Goal: Task Accomplishment & Management: Complete application form

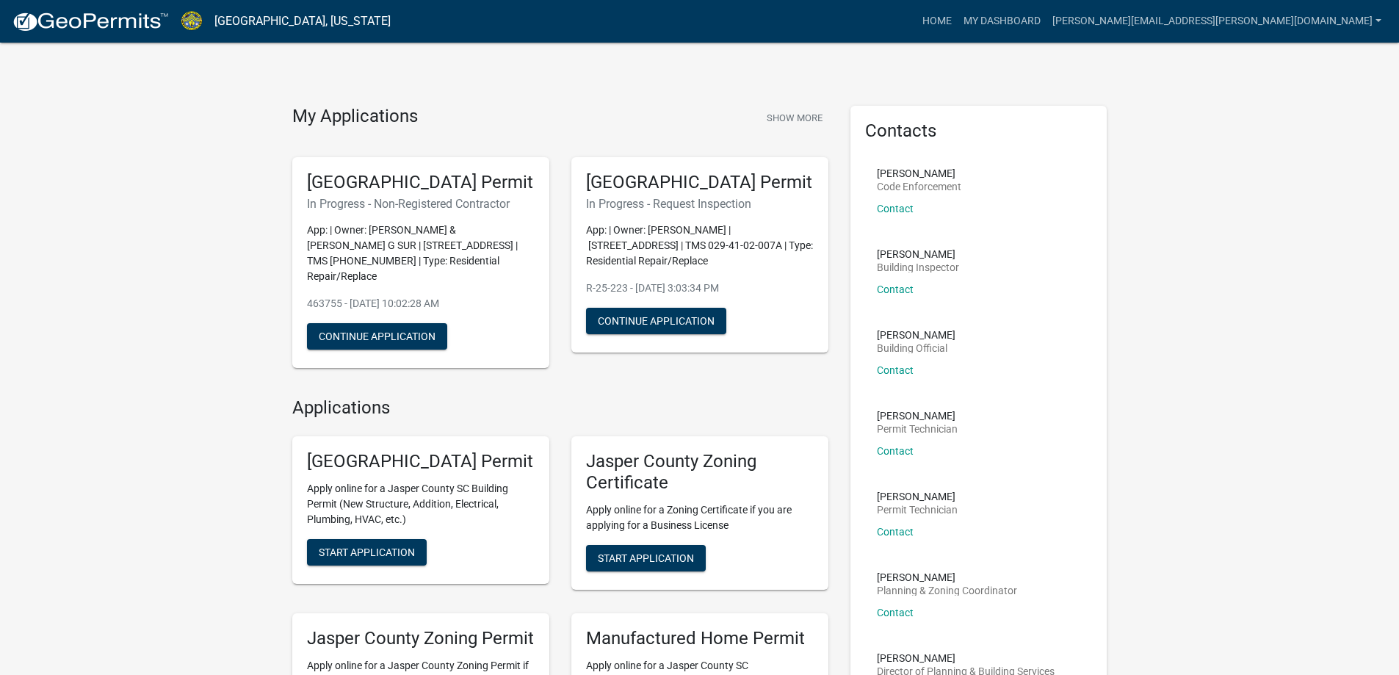
click at [372, 193] on h5 "[GEOGRAPHIC_DATA] Permit" at bounding box center [421, 182] width 228 height 21
click at [368, 342] on button "Continue Application" at bounding box center [377, 336] width 140 height 26
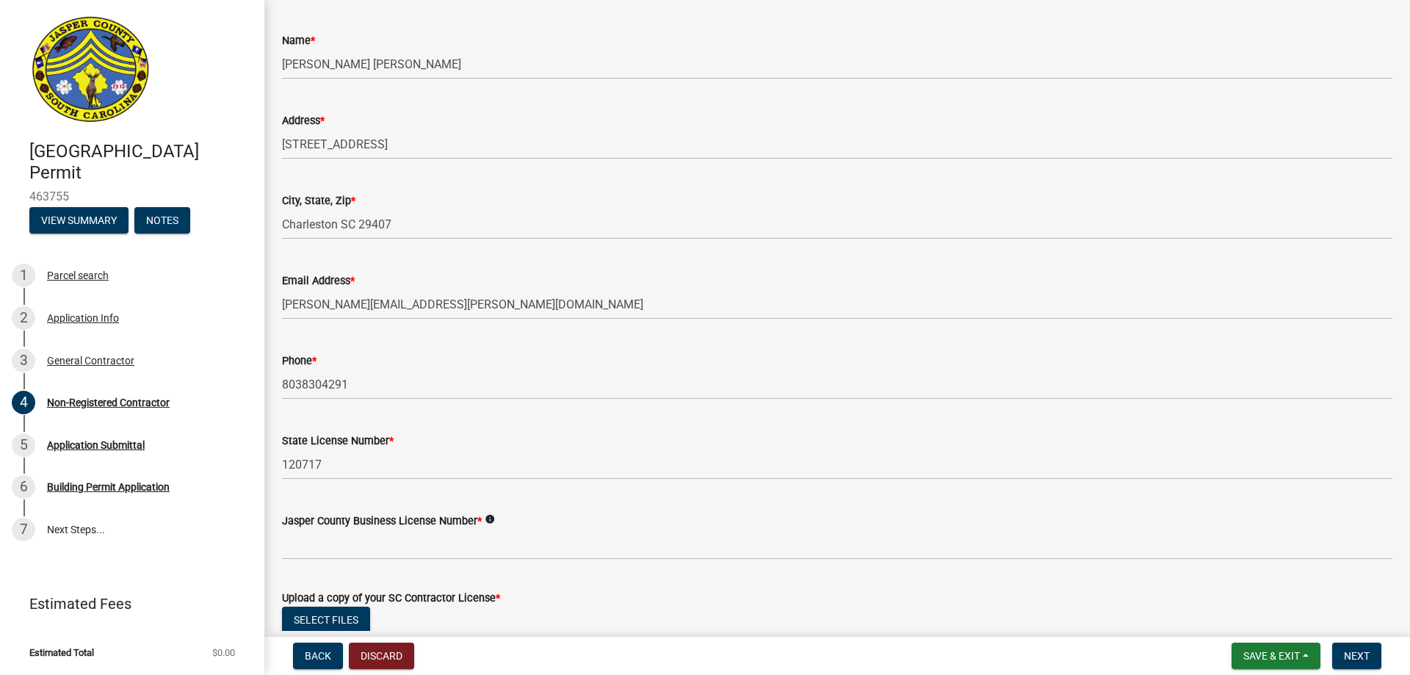
scroll to position [514, 0]
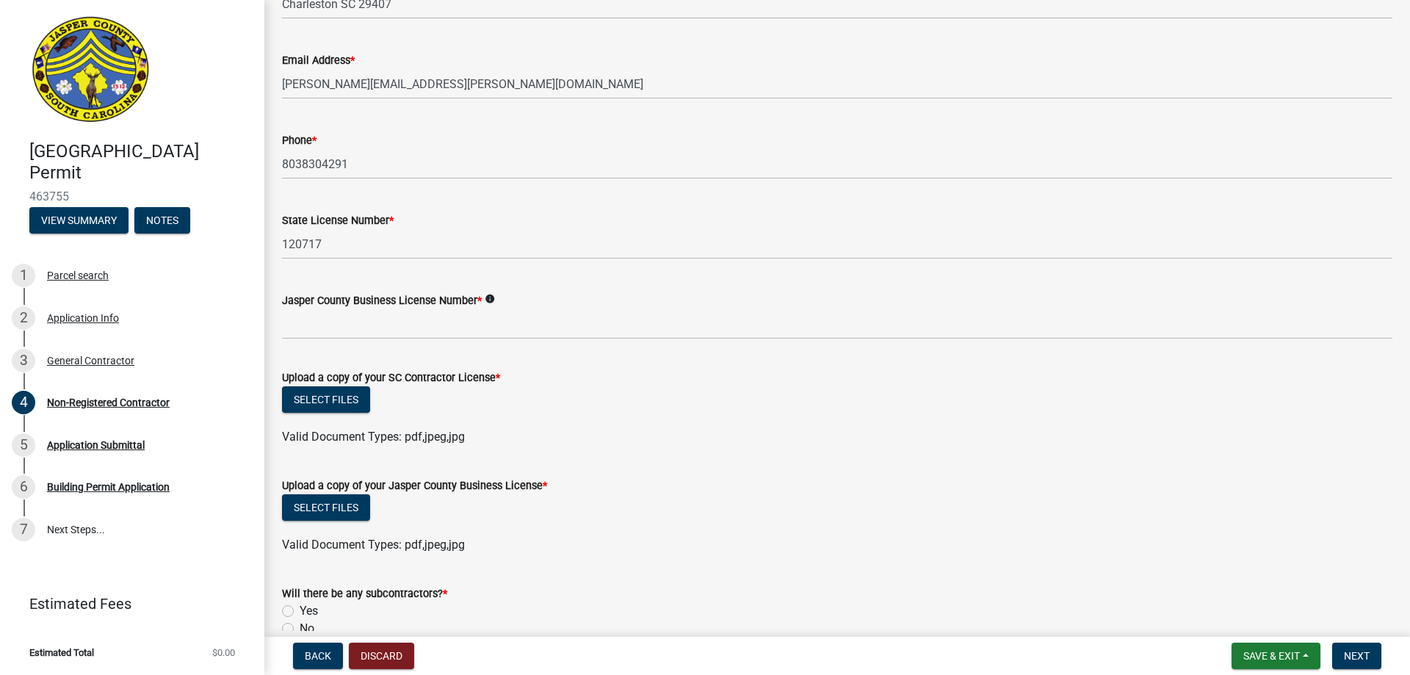
click at [281, 325] on div "Jasper County Business License Number * info" at bounding box center [837, 305] width 1133 height 68
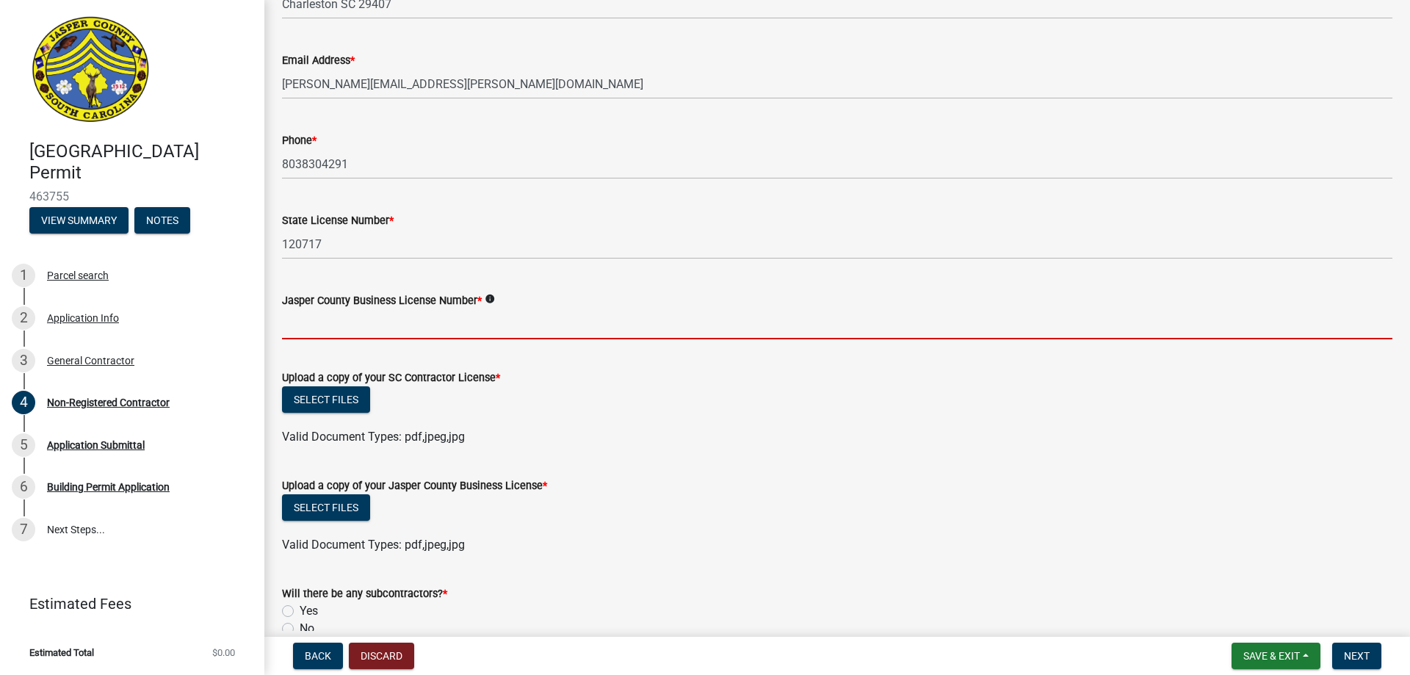
click at [295, 328] on input "Jasper County Business License Number *" at bounding box center [837, 324] width 1111 height 30
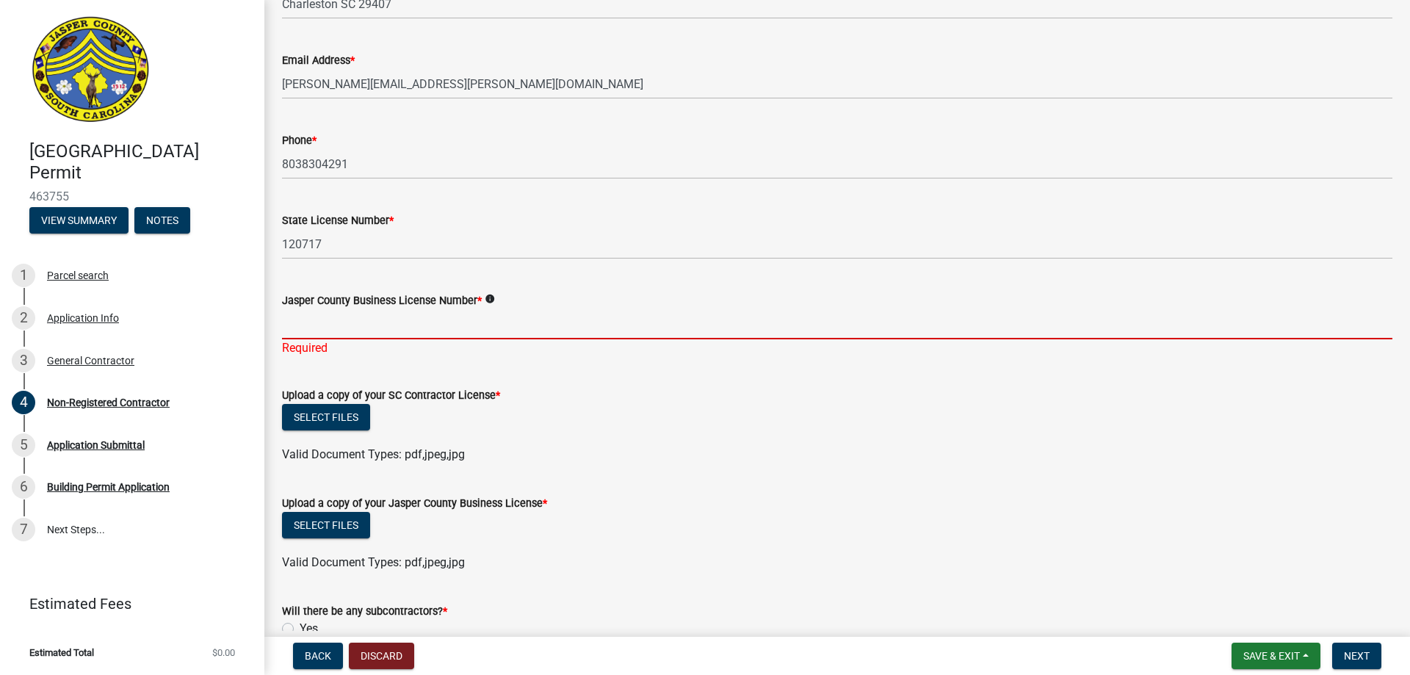
drag, startPoint x: 357, startPoint y: 322, endPoint x: 376, endPoint y: 323, distance: 19.1
click at [357, 322] on input "Jasper County Business License Number *" at bounding box center [837, 324] width 1111 height 30
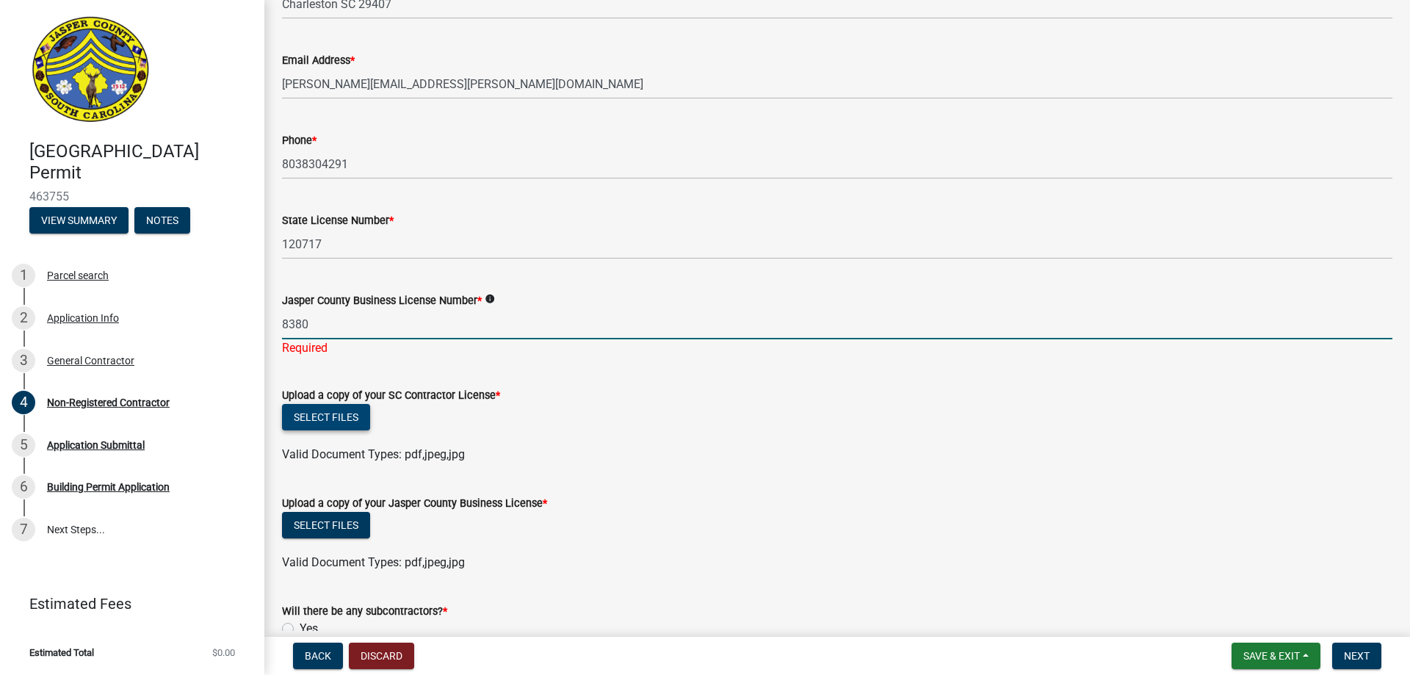
type input "8380"
click at [325, 418] on wm-upload "Select files Valid Document Types: pdf,jpeg,jpg" at bounding box center [837, 434] width 1111 height 60
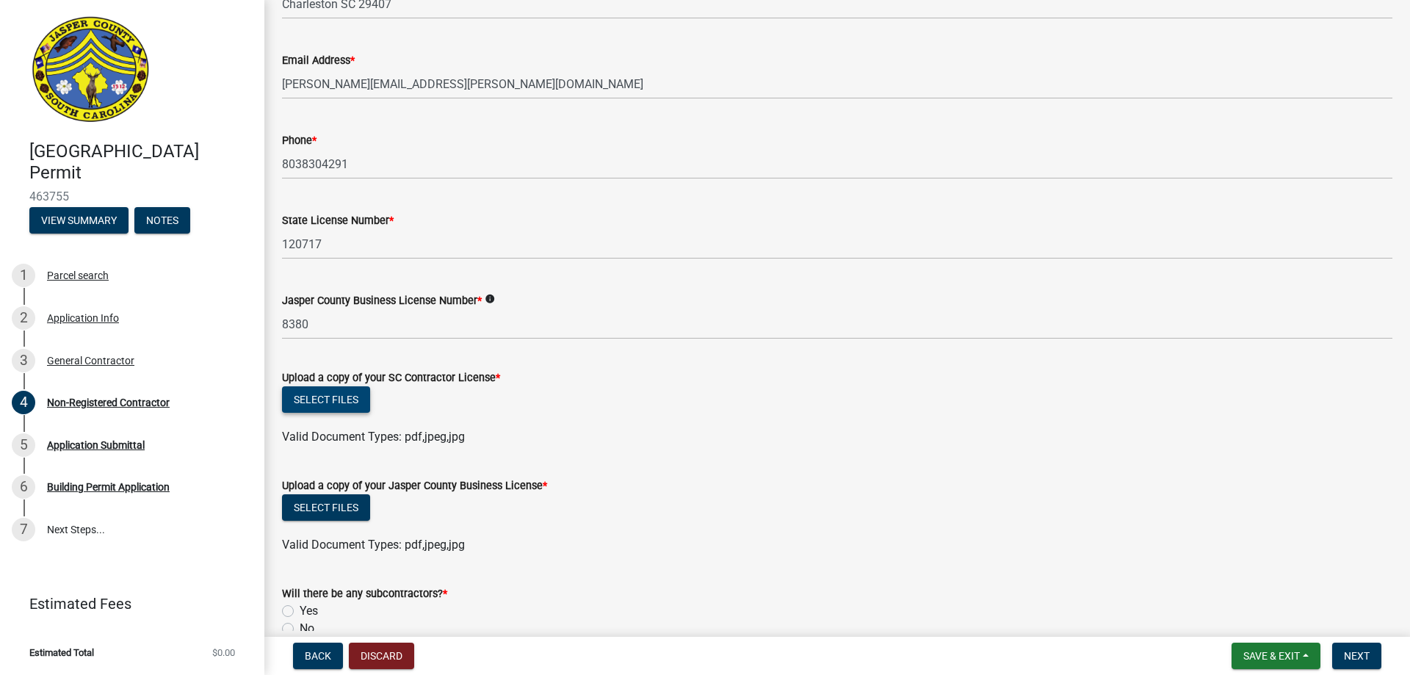
click at [327, 400] on button "Select files" at bounding box center [326, 399] width 88 height 26
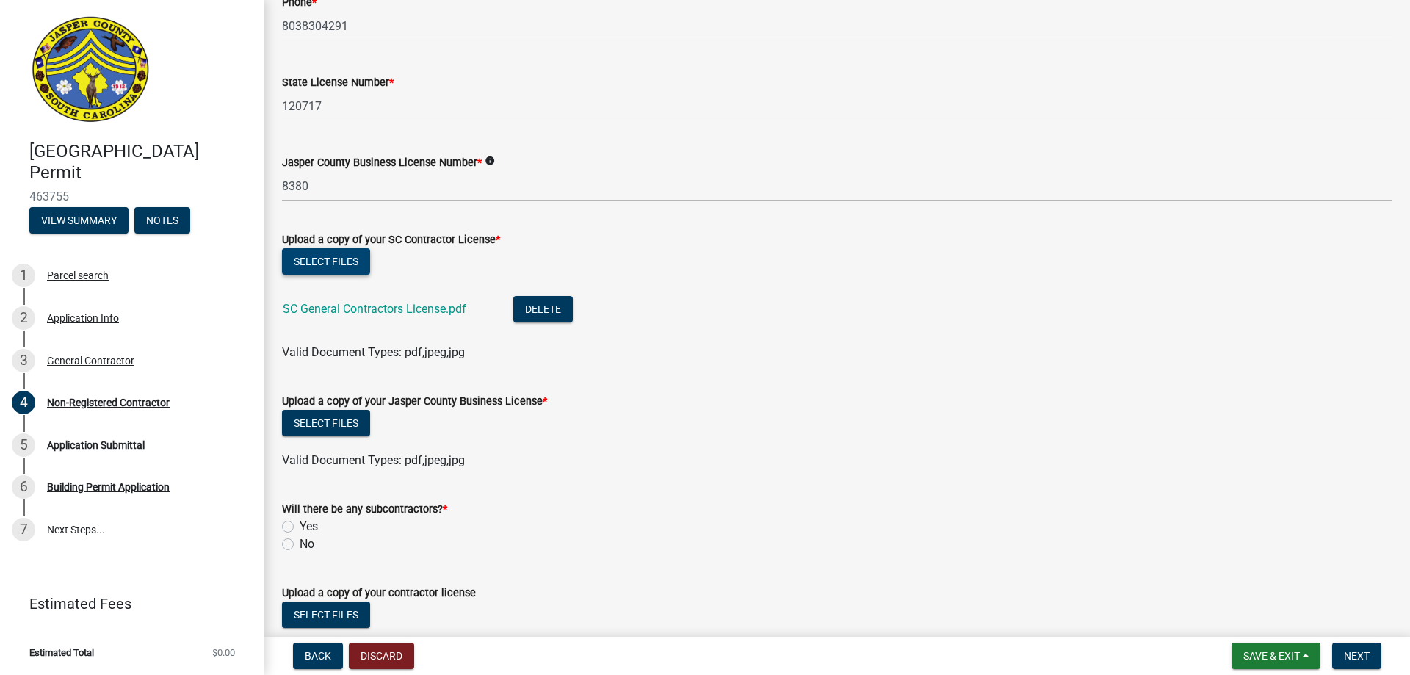
scroll to position [661, 0]
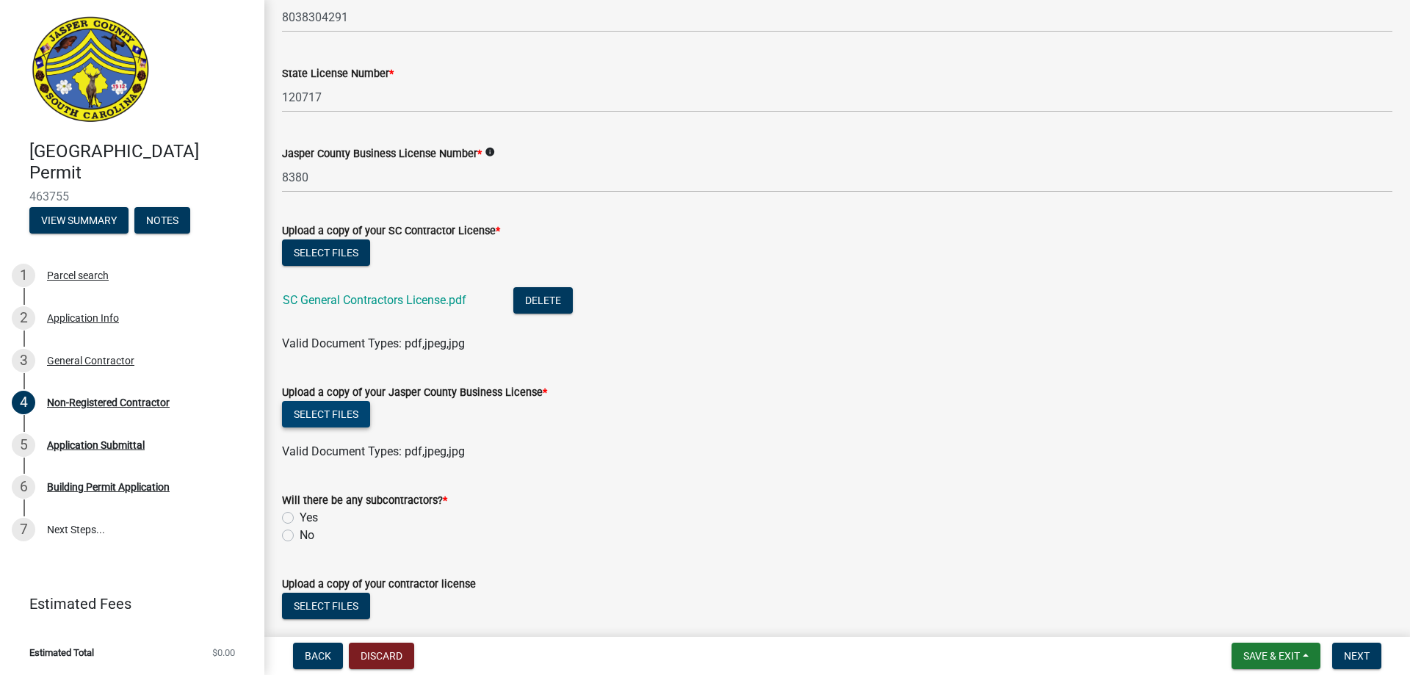
click at [319, 418] on button "Select files" at bounding box center [326, 414] width 88 height 26
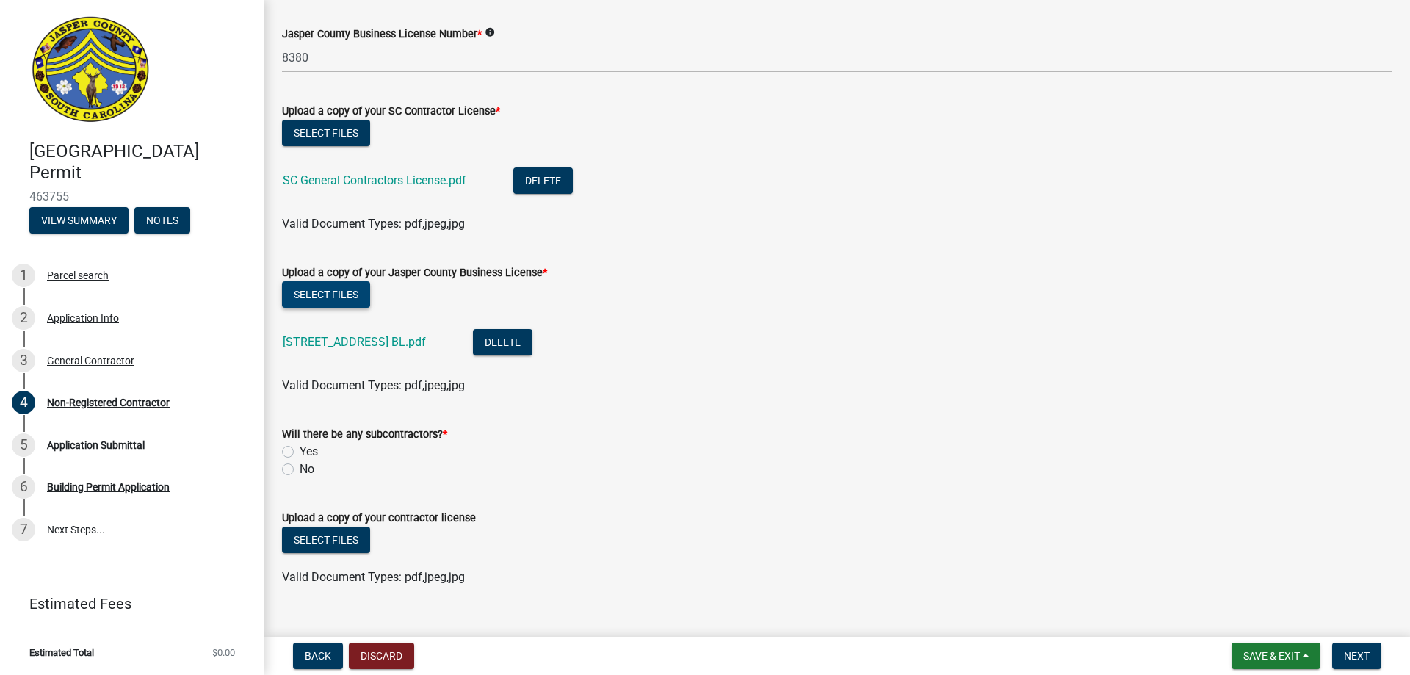
scroll to position [807, 0]
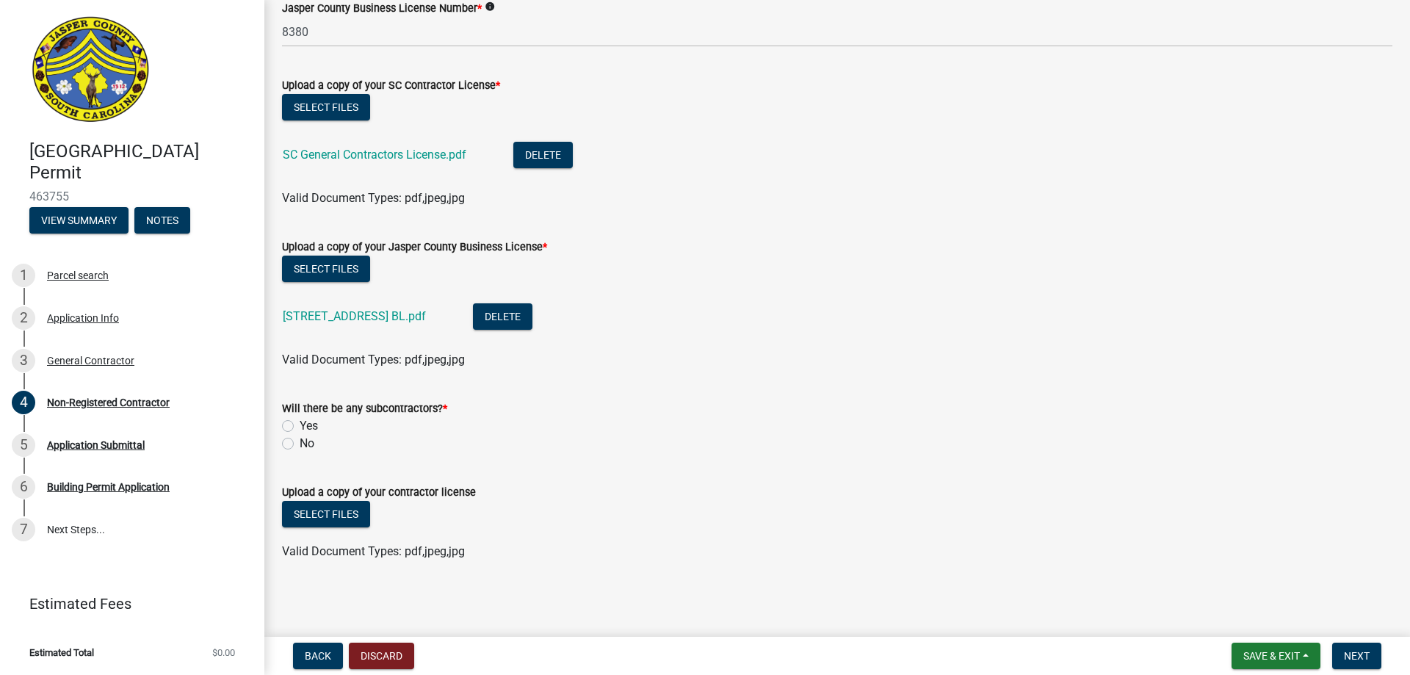
click at [300, 442] on label "No" at bounding box center [307, 444] width 15 height 18
click at [300, 442] on input "No" at bounding box center [305, 440] width 10 height 10
radio input "true"
drag, startPoint x: 1355, startPoint y: 655, endPoint x: 1296, endPoint y: 359, distance: 302.0
click at [1355, 655] on span "Next" at bounding box center [1357, 656] width 26 height 12
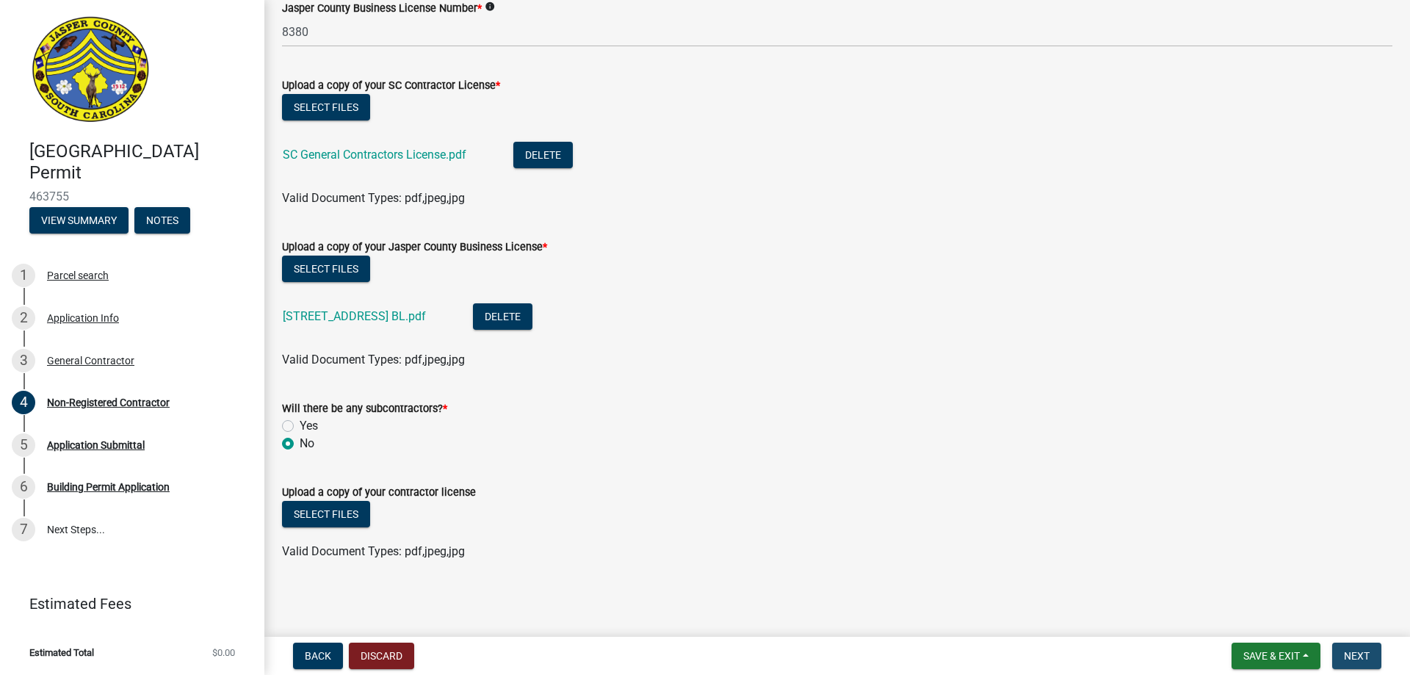
scroll to position [0, 0]
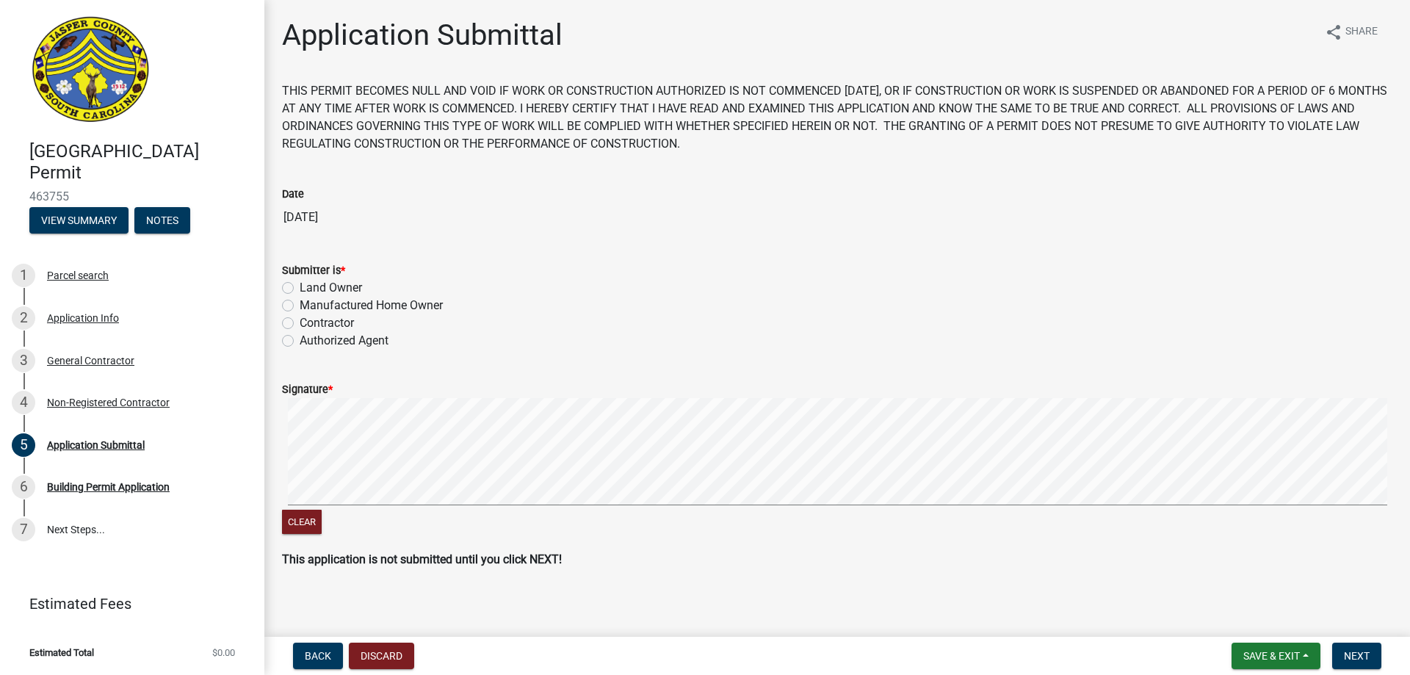
click at [300, 325] on label "Contractor" at bounding box center [327, 323] width 54 height 18
click at [300, 324] on input "Contractor" at bounding box center [305, 319] width 10 height 10
radio input "true"
drag, startPoint x: 1357, startPoint y: 655, endPoint x: 1341, endPoint y: 635, distance: 25.7
click at [1355, 652] on span "Next" at bounding box center [1357, 656] width 26 height 12
